Goal: Transaction & Acquisition: Purchase product/service

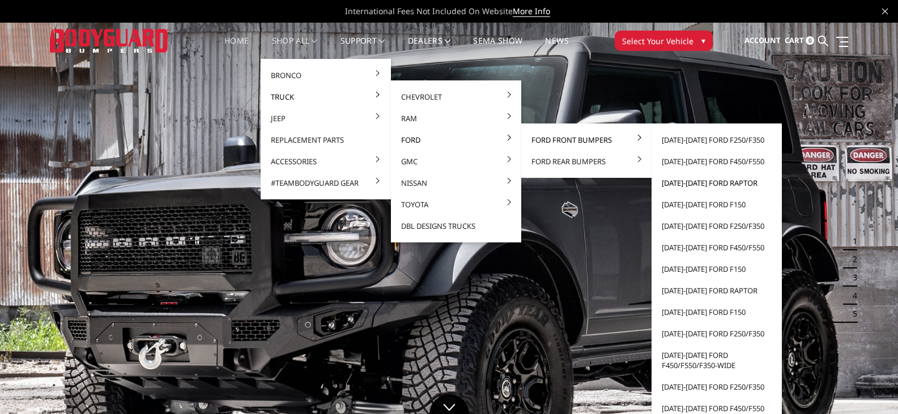
scroll to position [57, 0]
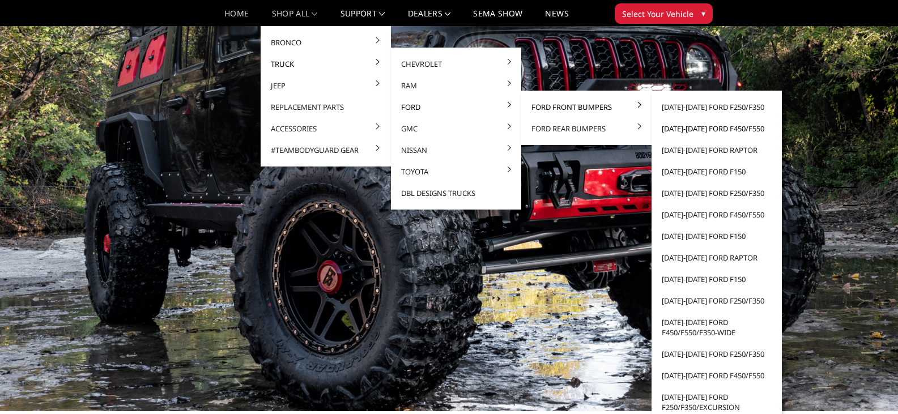
click at [736, 127] on link "[DATE]-[DATE] Ford F450/F550" at bounding box center [716, 129] width 121 height 22
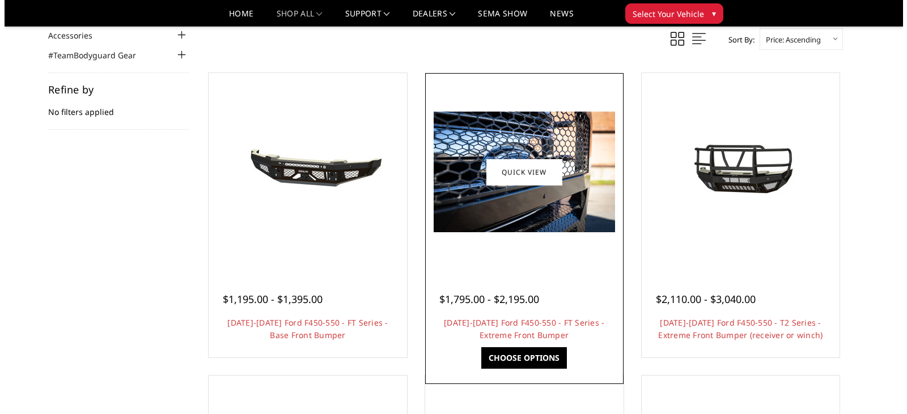
scroll to position [170, 0]
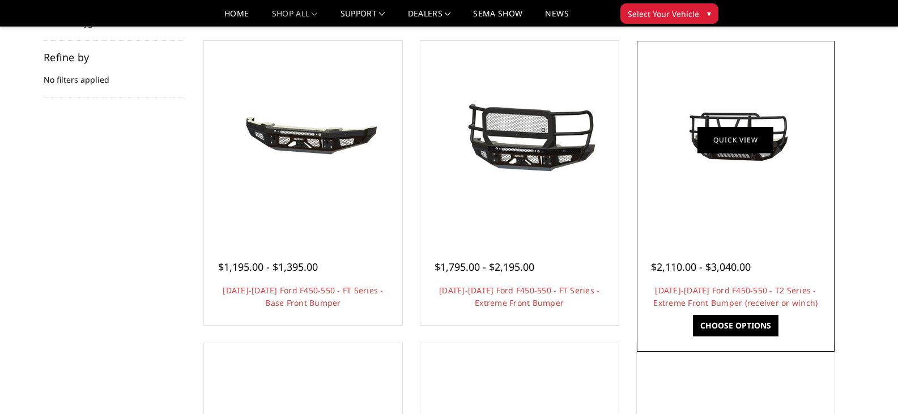
click at [725, 134] on link "Quick view" at bounding box center [736, 139] width 76 height 27
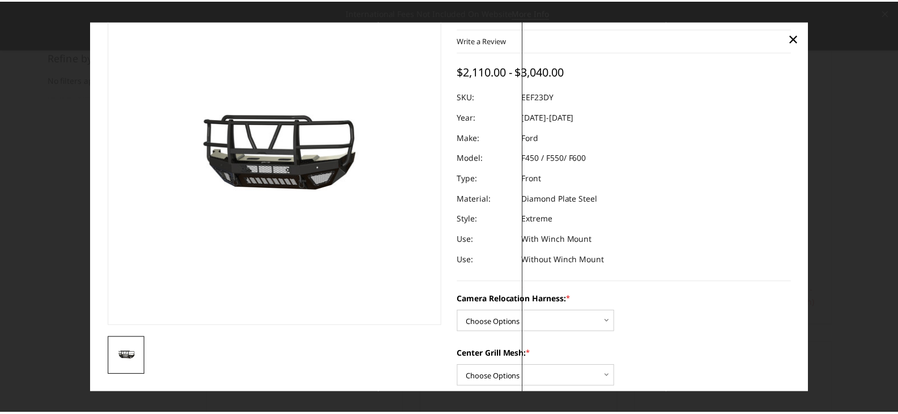
scroll to position [0, 0]
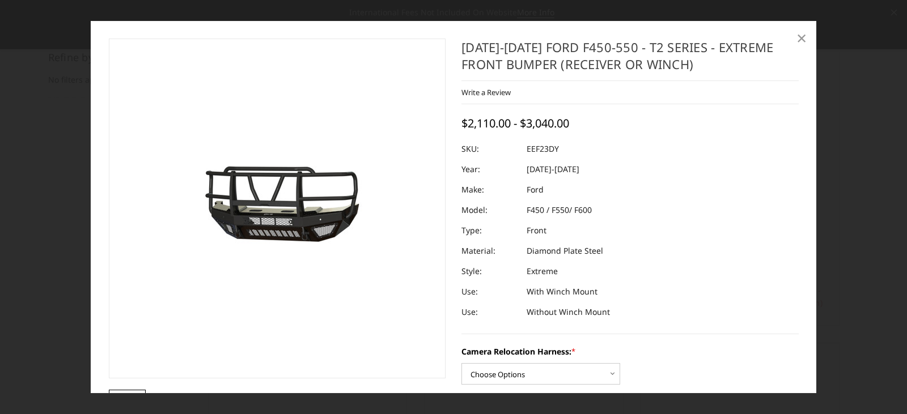
click at [798, 40] on span "×" at bounding box center [801, 37] width 10 height 24
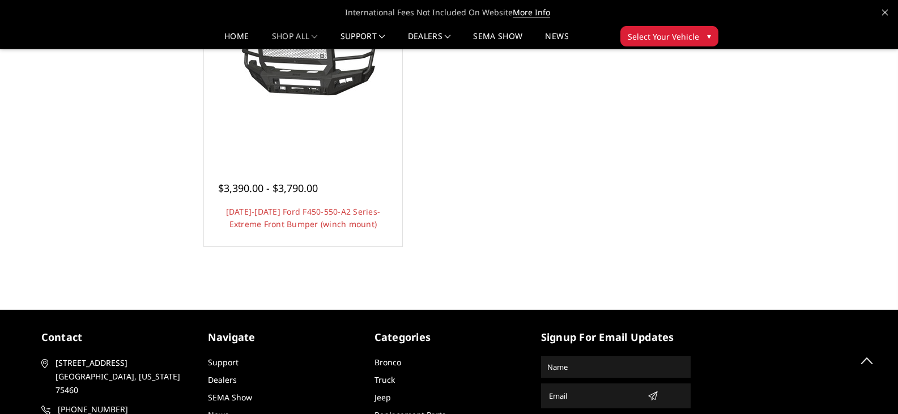
scroll to position [1257, 0]
